Goal: Task Accomplishment & Management: Manage account settings

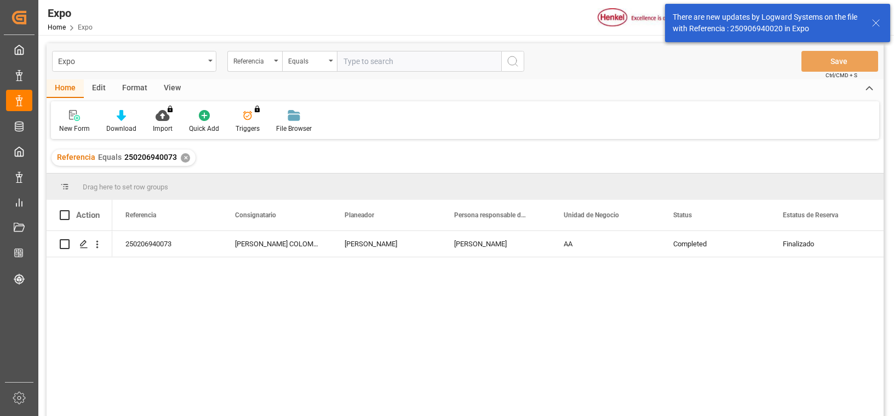
click at [183, 157] on div "✕" at bounding box center [185, 157] width 9 height 9
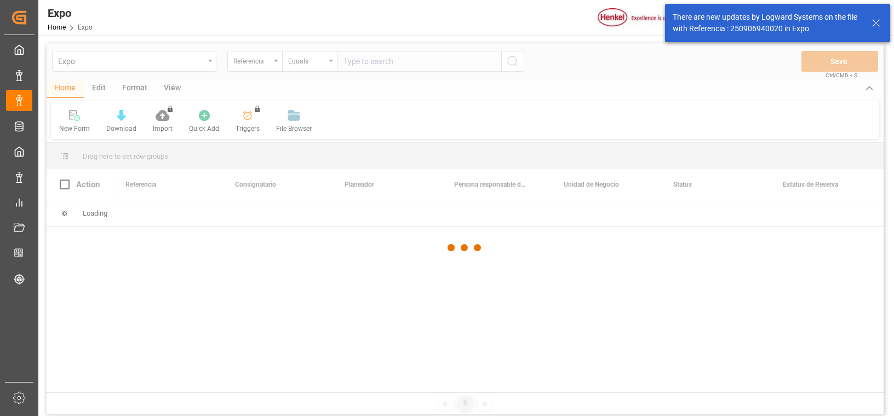
click at [382, 65] on div at bounding box center [465, 248] width 837 height 410
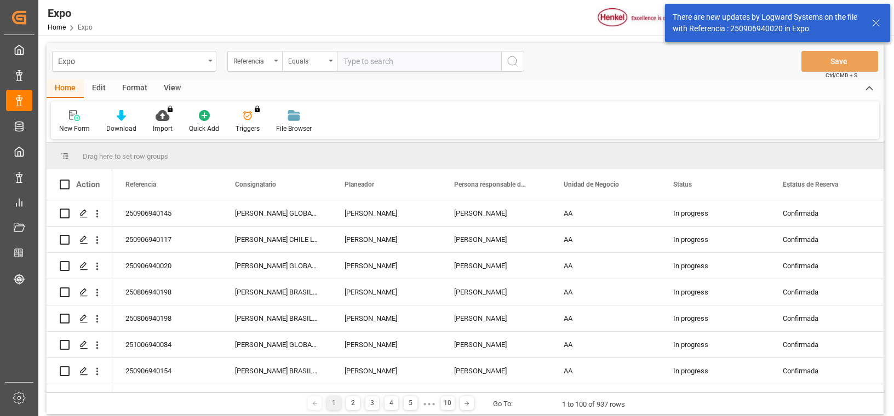
click at [382, 65] on input "text" at bounding box center [419, 61] width 164 height 21
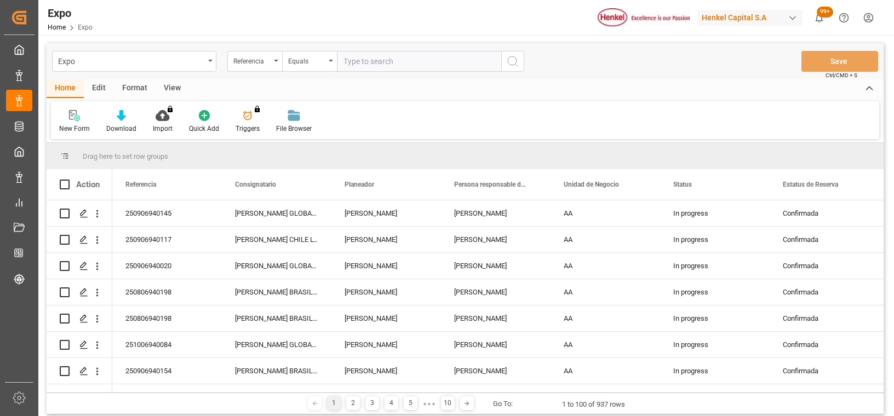
paste input "250906960018"
type input "250906960018"
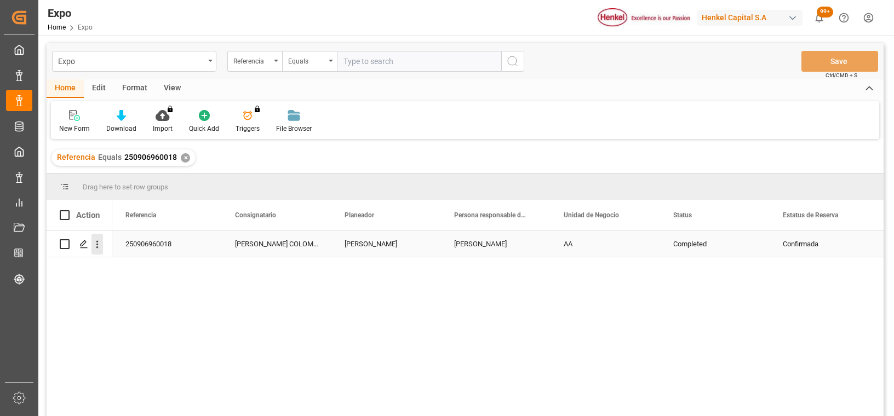
click at [96, 249] on icon "open menu" at bounding box center [97, 245] width 12 height 12
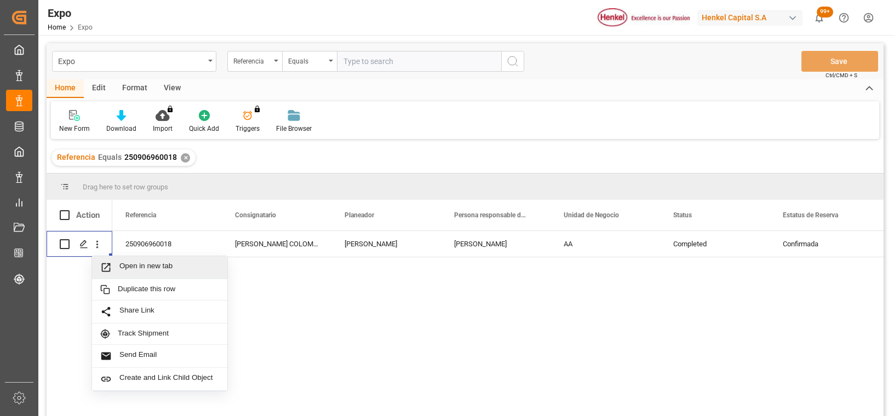
click at [134, 85] on div "Format" at bounding box center [135, 88] width 42 height 19
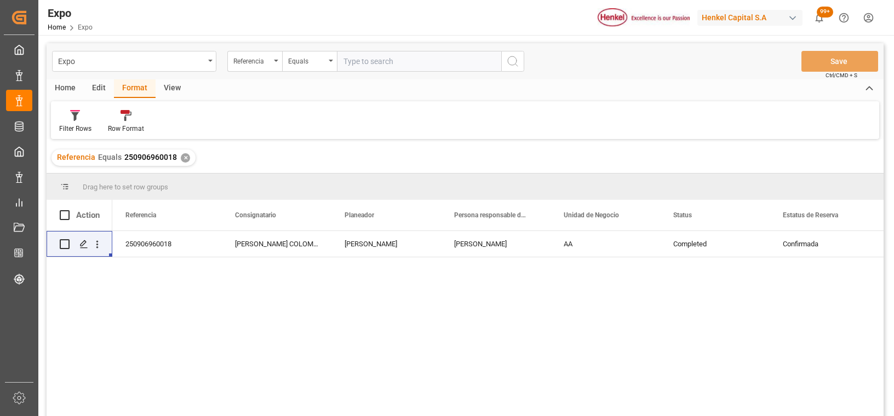
click at [170, 88] on div "View" at bounding box center [172, 88] width 33 height 19
click at [98, 82] on div "Edit" at bounding box center [99, 88] width 30 height 19
click at [123, 86] on div "Format" at bounding box center [135, 88] width 42 height 19
click at [176, 94] on div "View" at bounding box center [172, 88] width 33 height 19
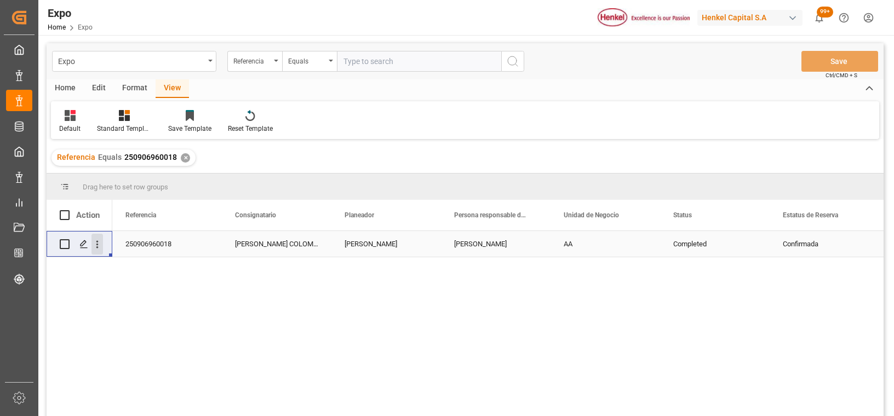
click at [101, 245] on icon "open menu" at bounding box center [97, 245] width 12 height 12
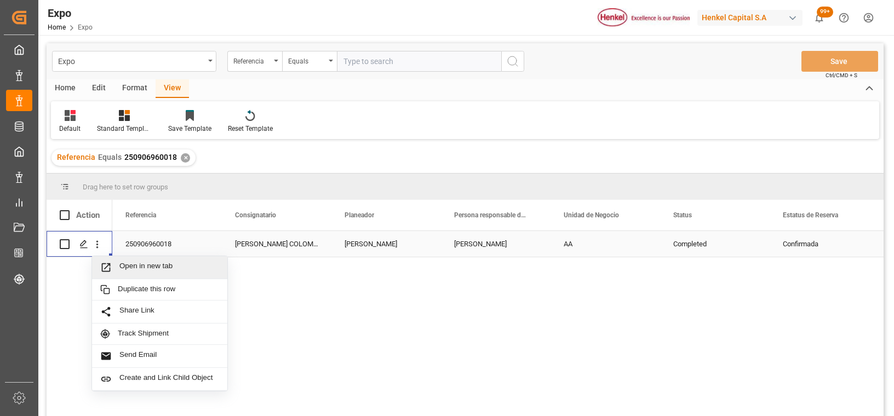
click at [134, 265] on span "Open in new tab" at bounding box center [169, 268] width 100 height 12
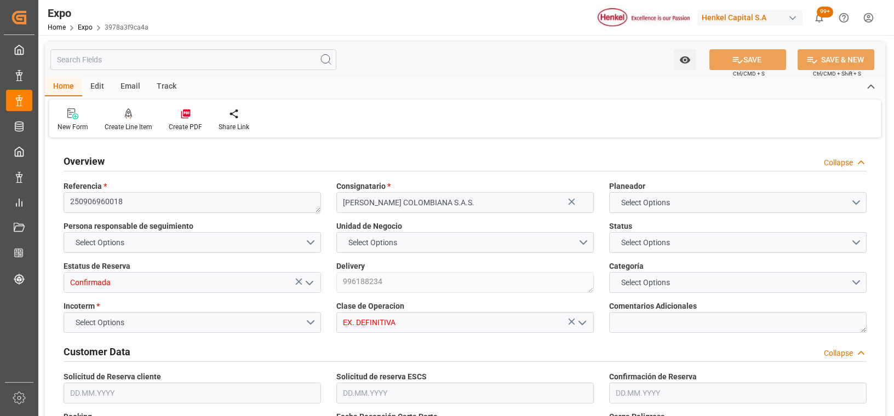
type input "98.5"
type input "445.82"
type input "4"
type input "9938432"
type input "9320697"
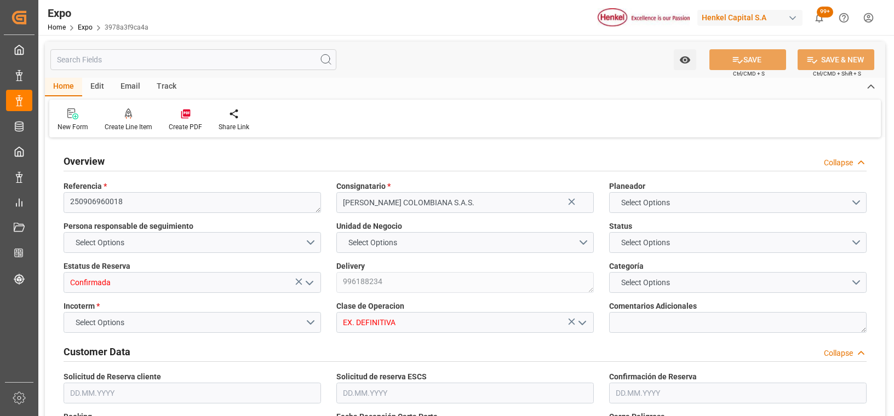
type input "9320697"
type input "MXZLO"
type input "COBUN"
type input "[DATE]"
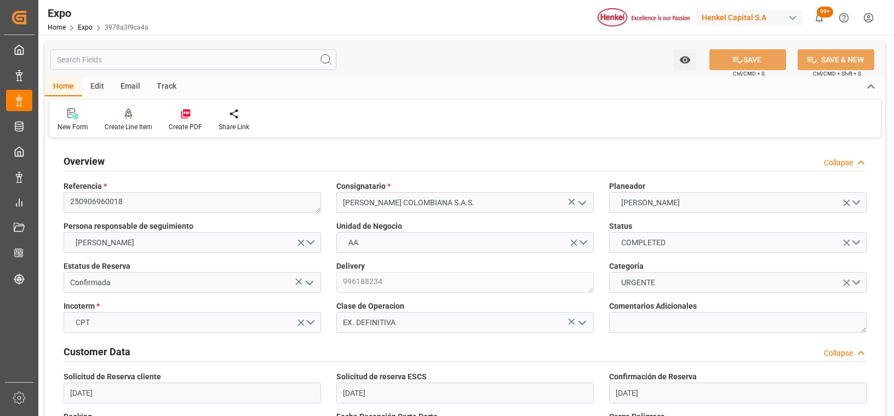
type input "[DATE]"
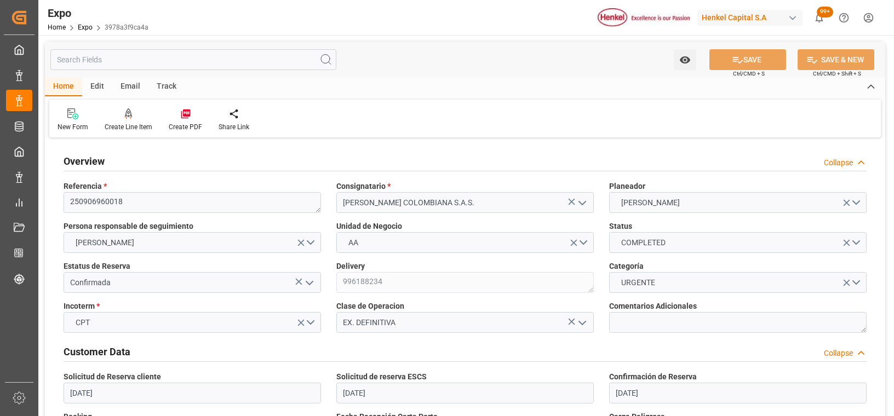
type input "[DATE] 00:00"
type input "[DATE]"
type input "[DATE] 00:00"
type input "[DATE]"
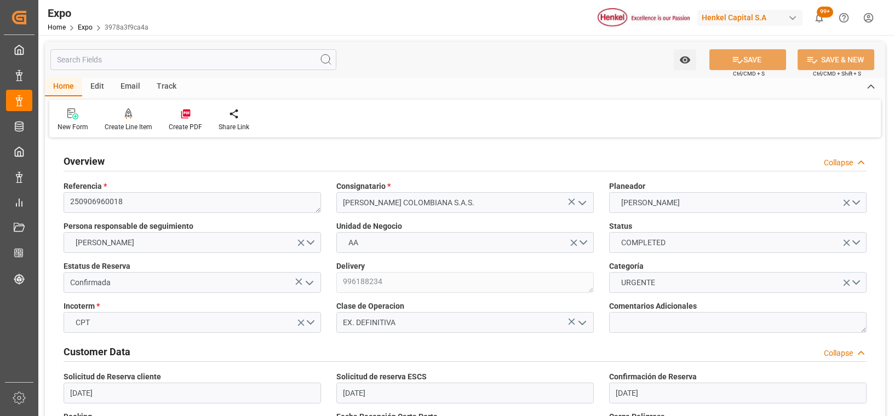
type input "[DATE]"
type input "[DATE] 00:00"
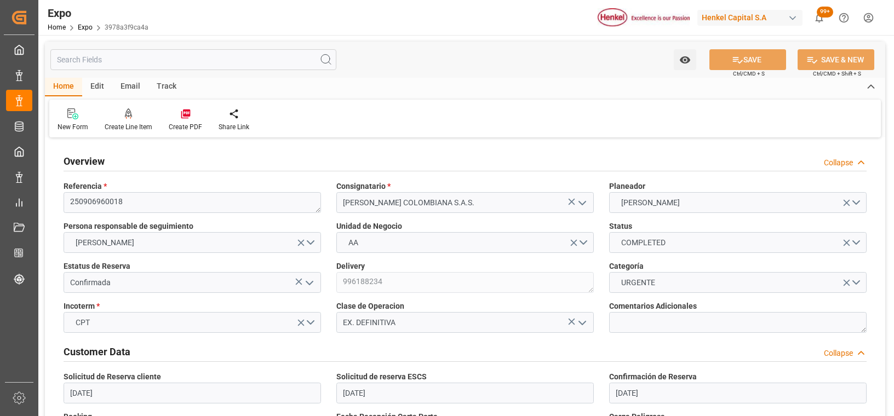
type input "[DATE] 00:00"
type input "[DATE] 09:32"
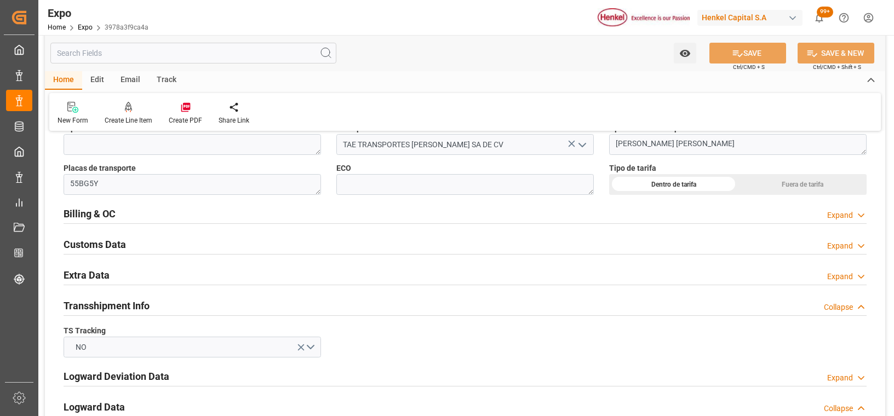
scroll to position [1753, 0]
click at [96, 210] on h2 "Billing & OC" at bounding box center [90, 212] width 52 height 15
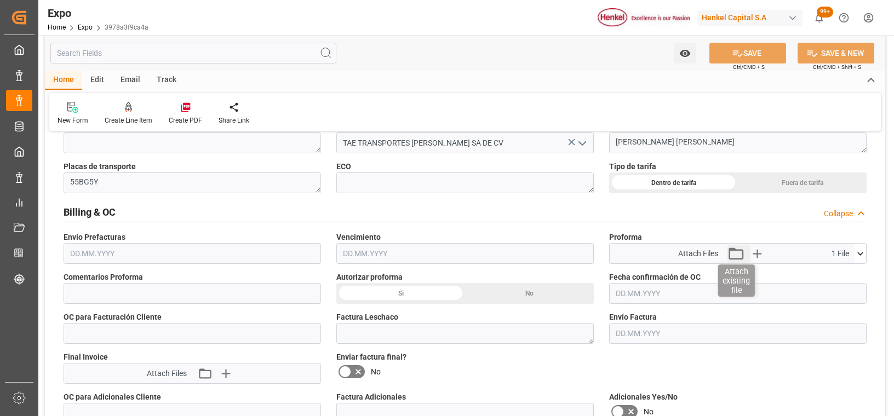
click at [738, 253] on icon "button" at bounding box center [736, 254] width 18 height 18
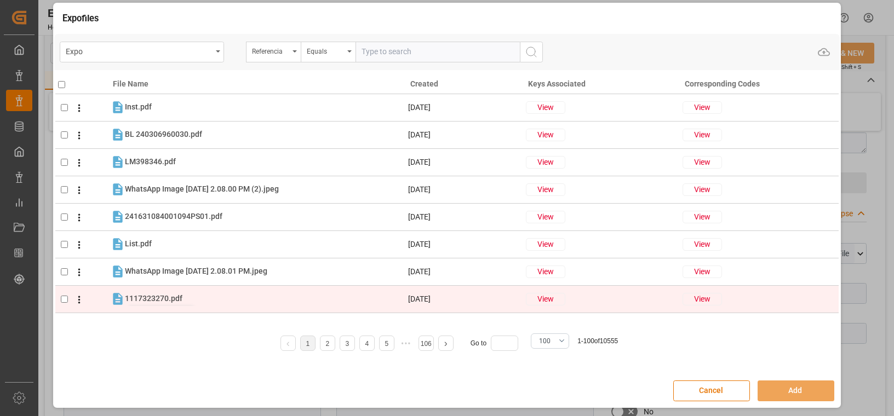
click at [151, 298] on span "1117323270.pdf" at bounding box center [154, 298] width 58 height 9
checkbox input "true"
click at [79, 301] on icon at bounding box center [79, 300] width 12 height 12
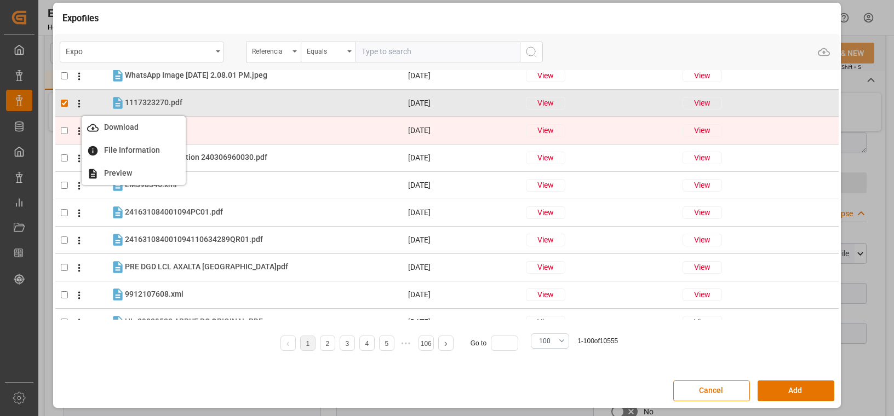
scroll to position [219, 0]
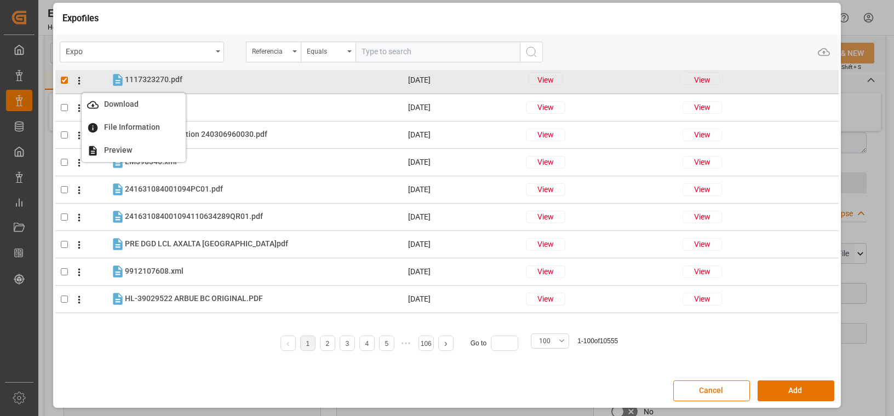
click at [142, 364] on div "File Name Created Keys Associated Corresponding Codes Inst.pdf Inst.pdf [DATE] …" at bounding box center [447, 220] width 786 height 300
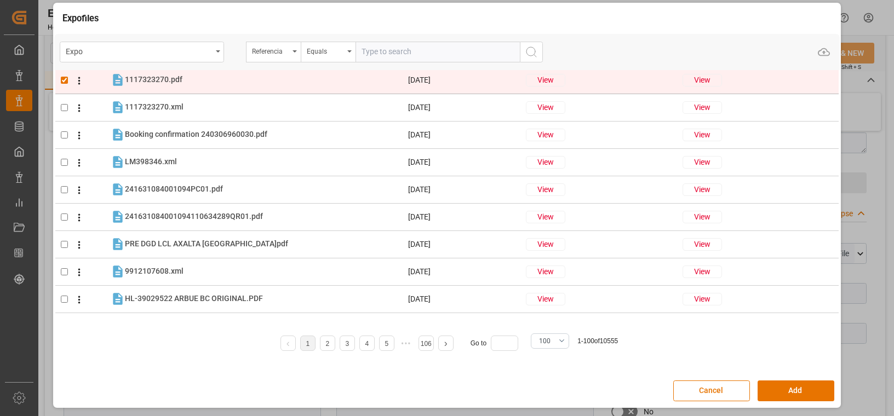
click at [77, 78] on icon at bounding box center [79, 81] width 12 height 12
click at [122, 102] on span "Download" at bounding box center [121, 104] width 45 height 9
click at [78, 79] on icon at bounding box center [79, 81] width 12 height 12
click at [114, 150] on span "Preview" at bounding box center [118, 150] width 39 height 9
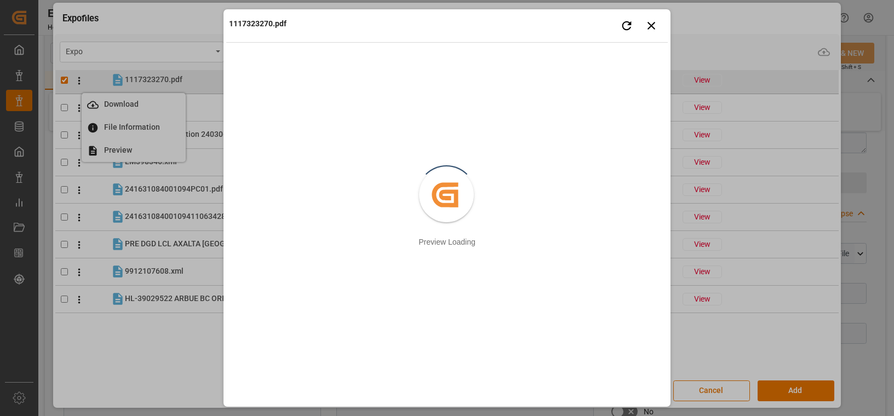
click at [115, 343] on div "1117323270.pdf Retry Close preview Created by potrace 1.15, written by [PERSON_…" at bounding box center [447, 208] width 894 height 416
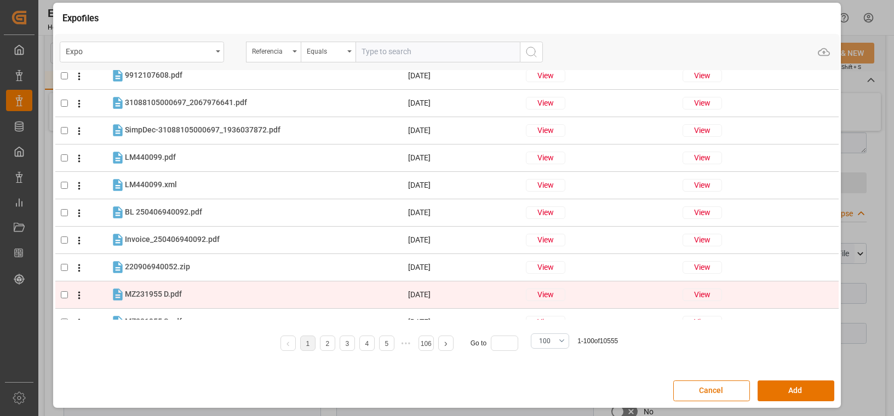
scroll to position [511, 0]
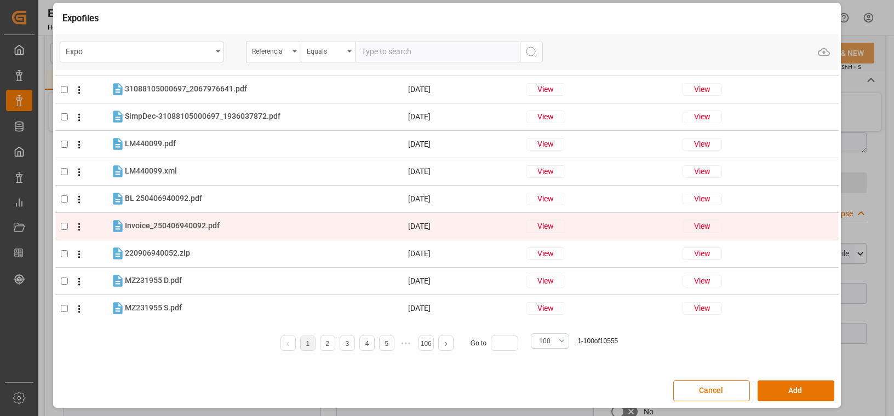
click at [79, 227] on icon at bounding box center [79, 227] width 12 height 12
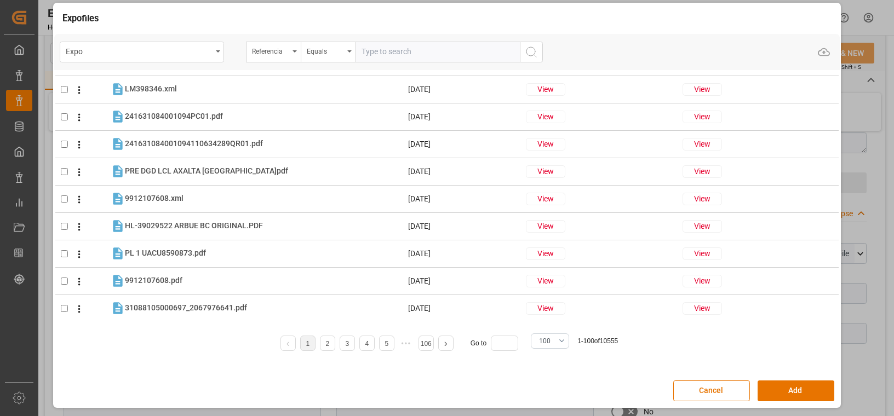
scroll to position [73, 0]
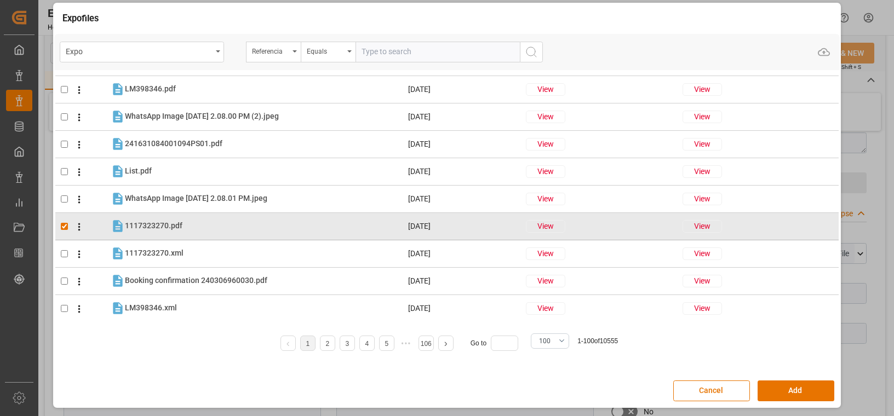
click at [426, 48] on input "text" at bounding box center [437, 52] width 164 height 21
paste input "250906960018"
type input "250906960018"
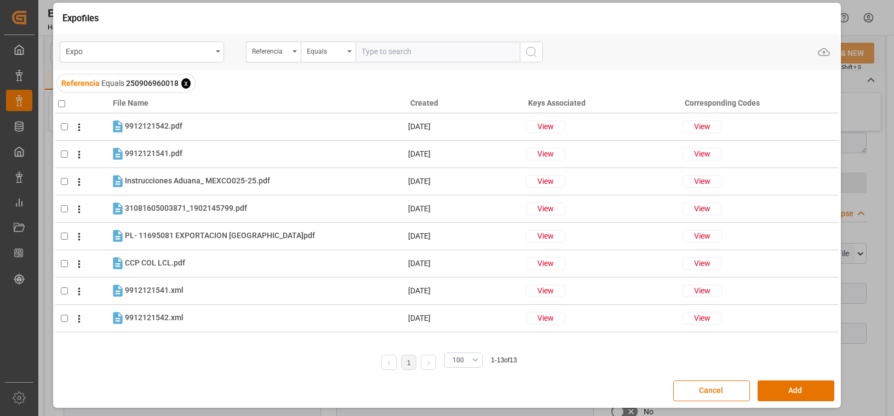
click at [280, 370] on div "Expo files Expo Referencia Equals Upload Referencia Equals 250906960018 x File …" at bounding box center [447, 209] width 786 height 395
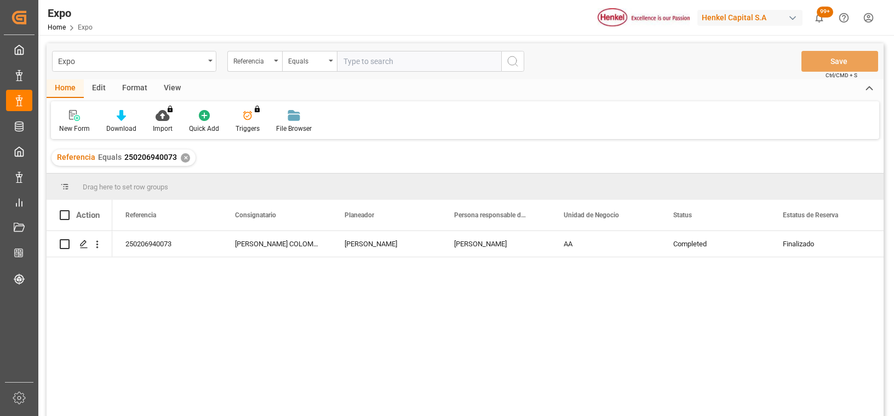
click at [181, 153] on div "✕" at bounding box center [185, 157] width 9 height 9
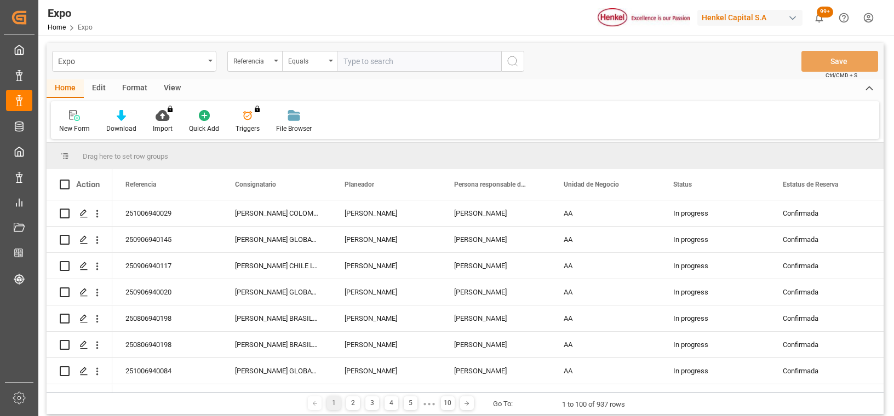
click at [380, 62] on input "text" at bounding box center [419, 61] width 164 height 21
paste input "250906940040"
type input "250906940040"
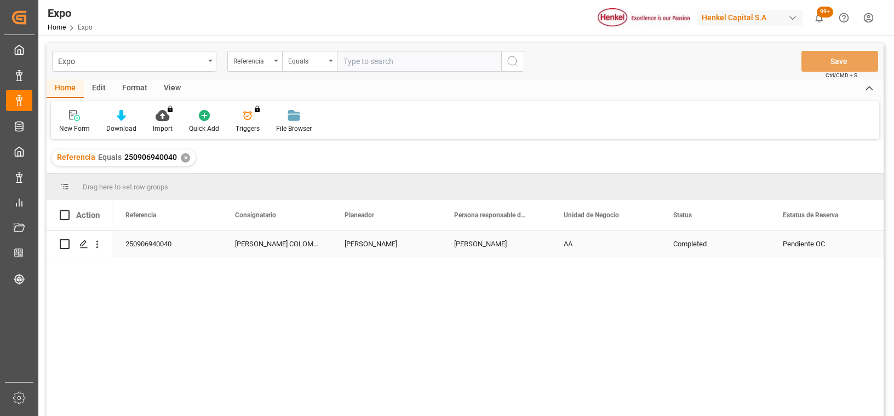
click at [494, 245] on div "[PERSON_NAME]" at bounding box center [496, 244] width 110 height 26
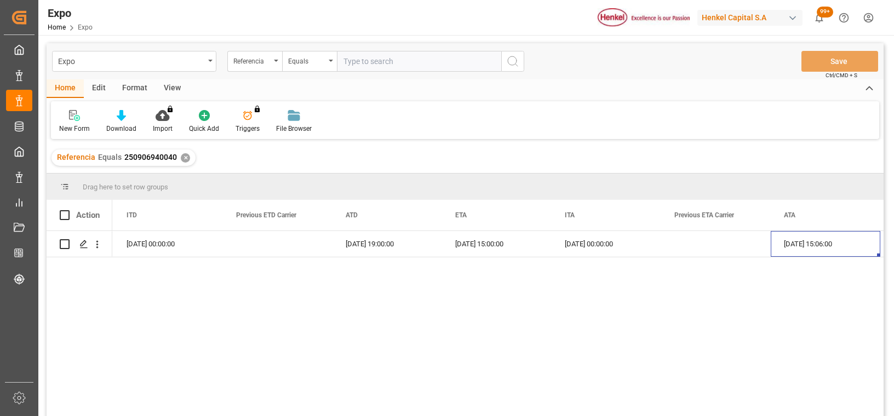
click at [185, 159] on div "✕" at bounding box center [185, 157] width 9 height 9
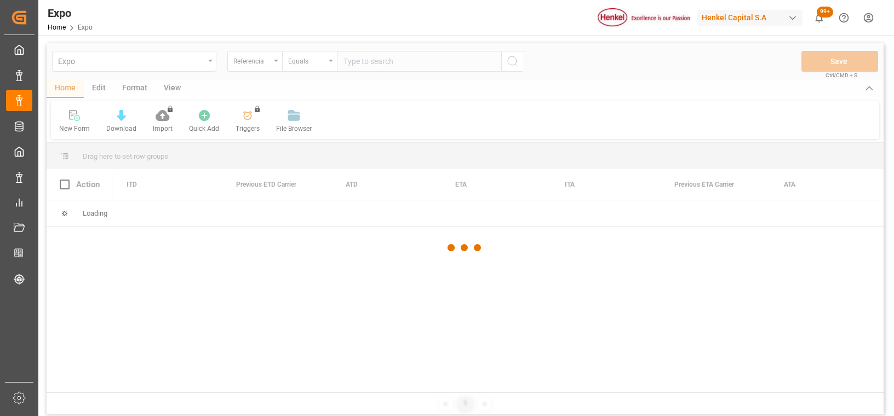
click at [398, 67] on div at bounding box center [465, 248] width 837 height 410
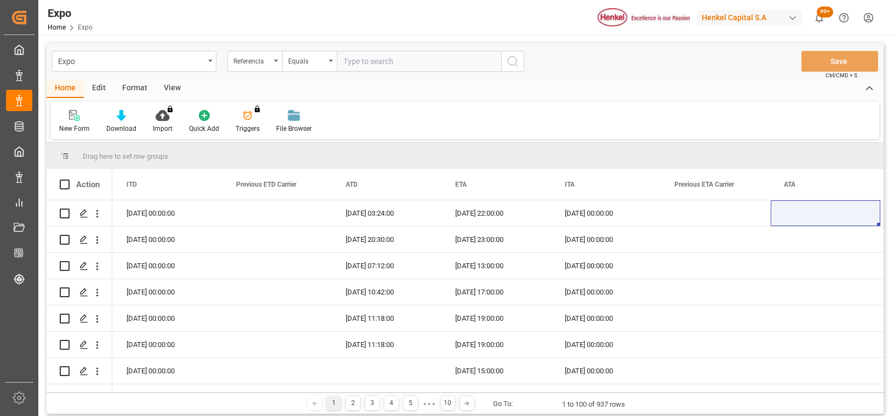
click at [398, 61] on input "text" at bounding box center [419, 61] width 164 height 21
paste input "250906960018"
type input "250906960018"
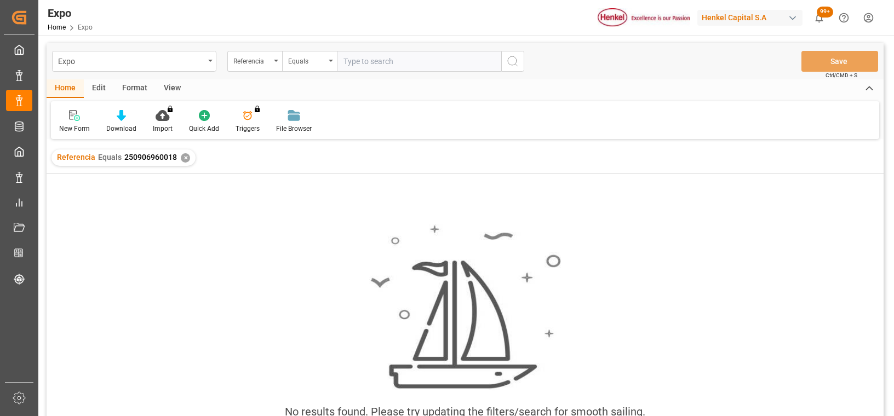
click at [180, 163] on div "Referencia Equals 250906960018 ✕" at bounding box center [123, 158] width 144 height 16
click at [182, 160] on div "✕" at bounding box center [185, 157] width 9 height 9
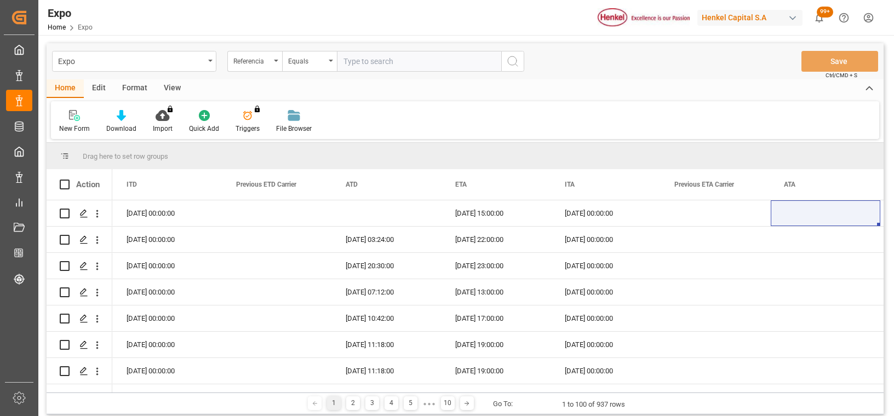
click at [396, 61] on input "text" at bounding box center [419, 61] width 164 height 21
paste input "250906960018"
type input "250906960018"
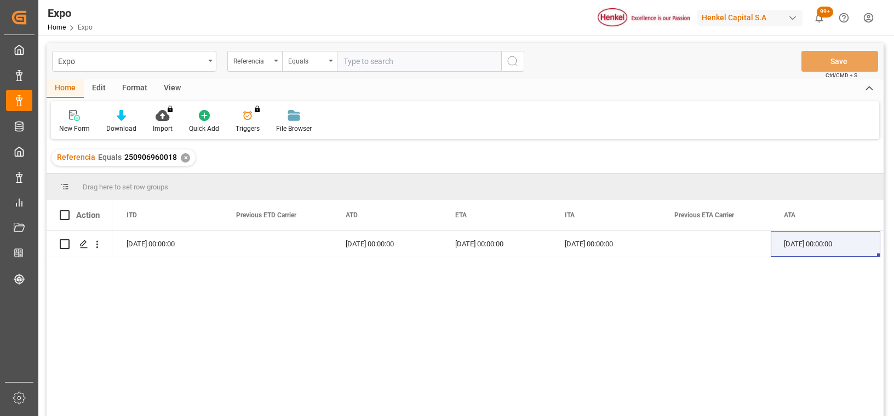
click at [184, 155] on div "✕" at bounding box center [185, 157] width 9 height 9
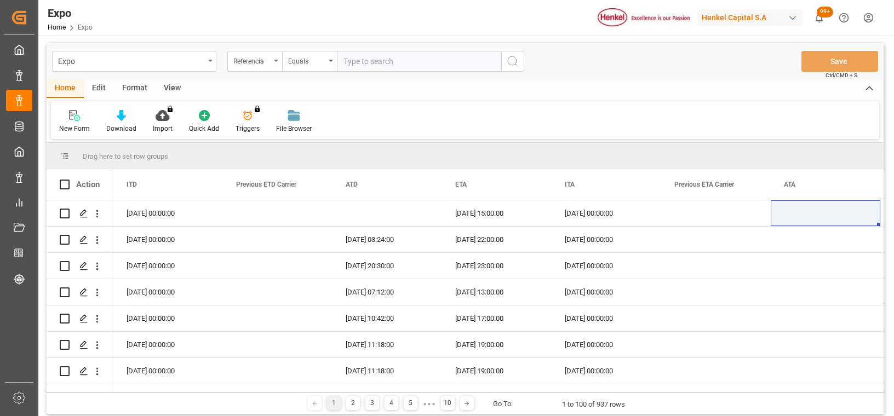
click at [385, 64] on input "text" at bounding box center [419, 61] width 164 height 21
paste input "251006940030"
type input "251006940030"
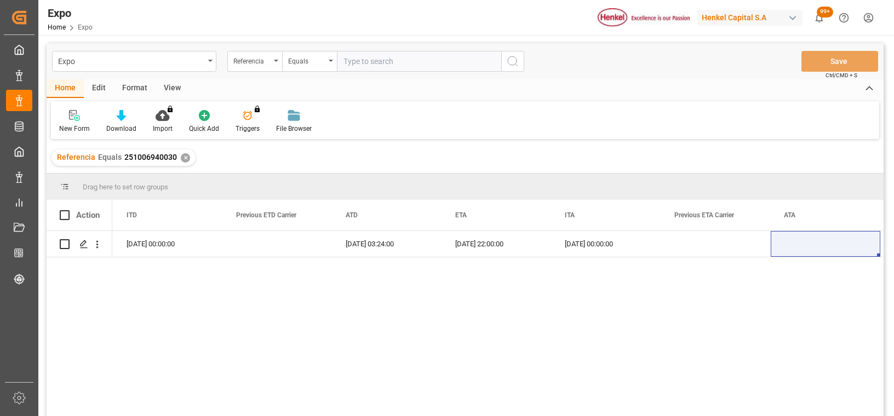
click at [183, 157] on div "✕" at bounding box center [185, 157] width 9 height 9
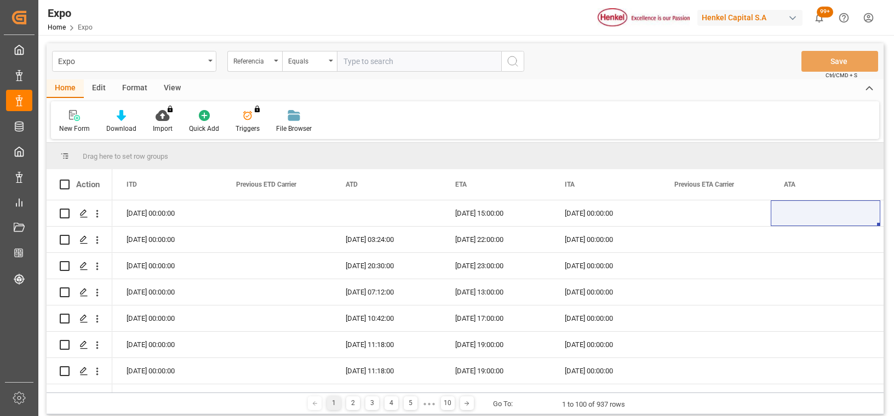
click at [397, 61] on input "text" at bounding box center [419, 61] width 164 height 21
paste input "251006940029"
type input "251006940029"
